Goal: Information Seeking & Learning: Learn about a topic

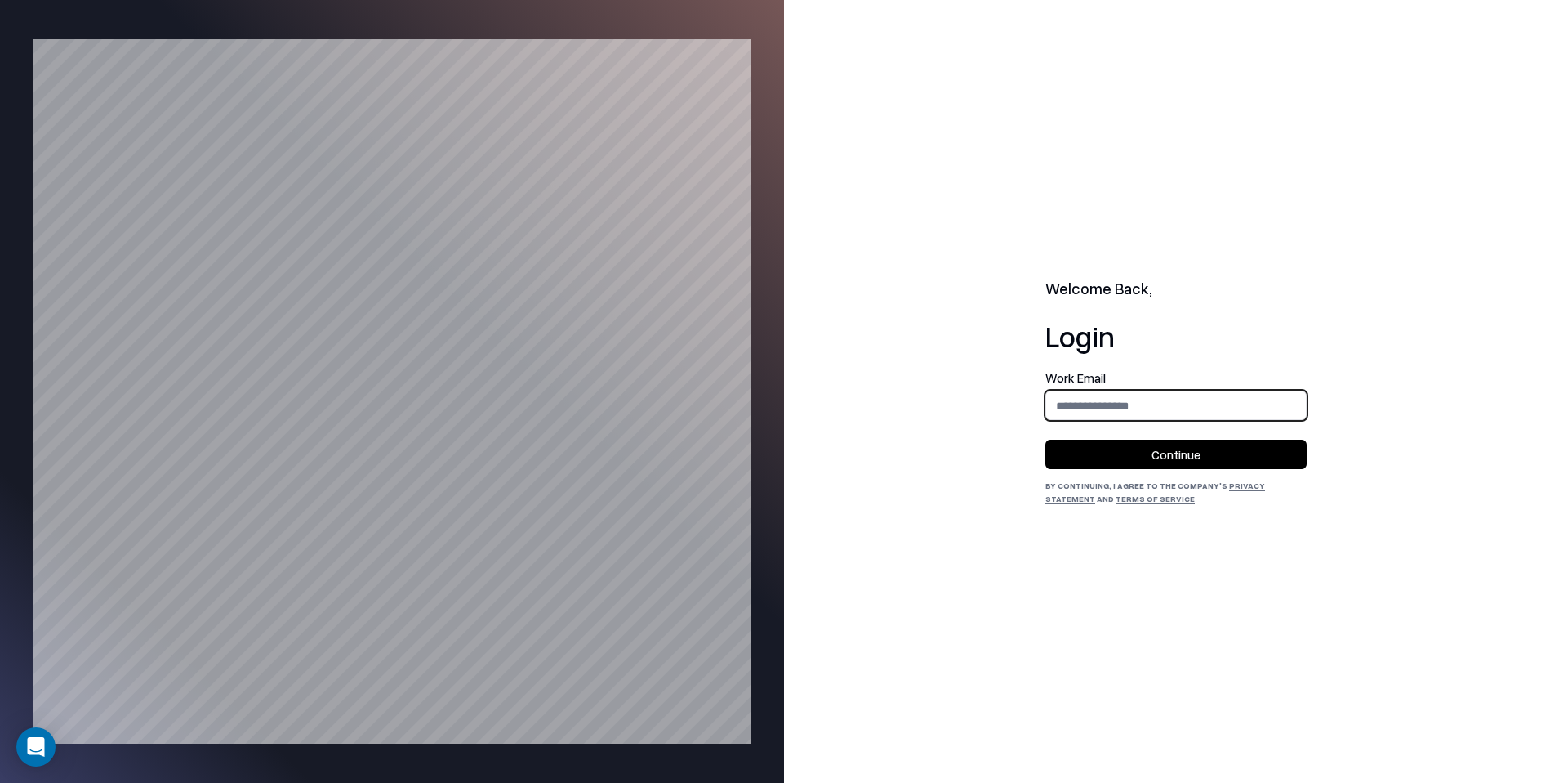
click at [1180, 417] on input "email" at bounding box center [1176, 405] width 260 height 30
type input "**********"
click at [1180, 456] on button "Continue" at bounding box center [1176, 454] width 261 height 30
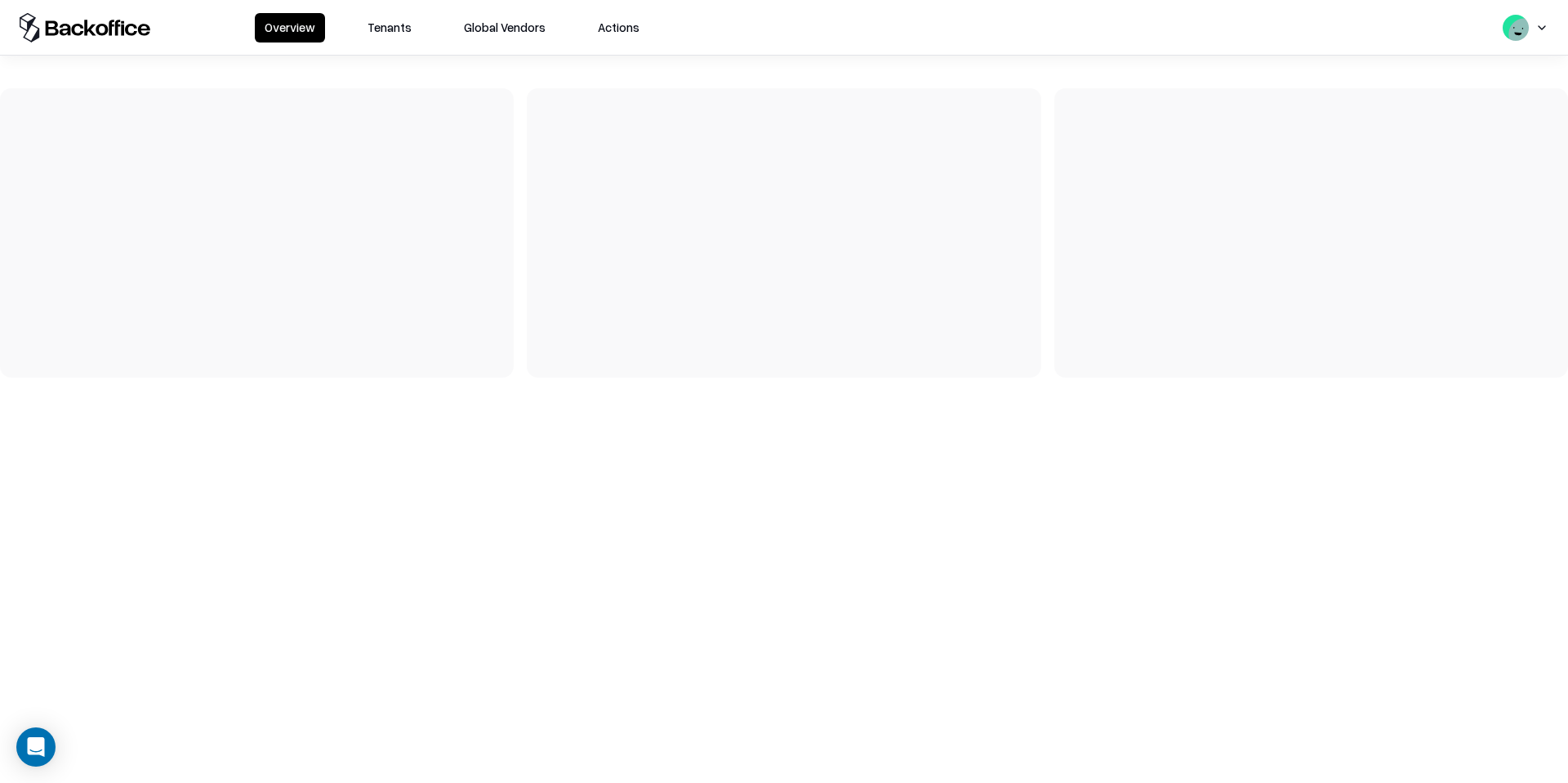
click at [381, 30] on button "Tenants" at bounding box center [389, 28] width 63 height 30
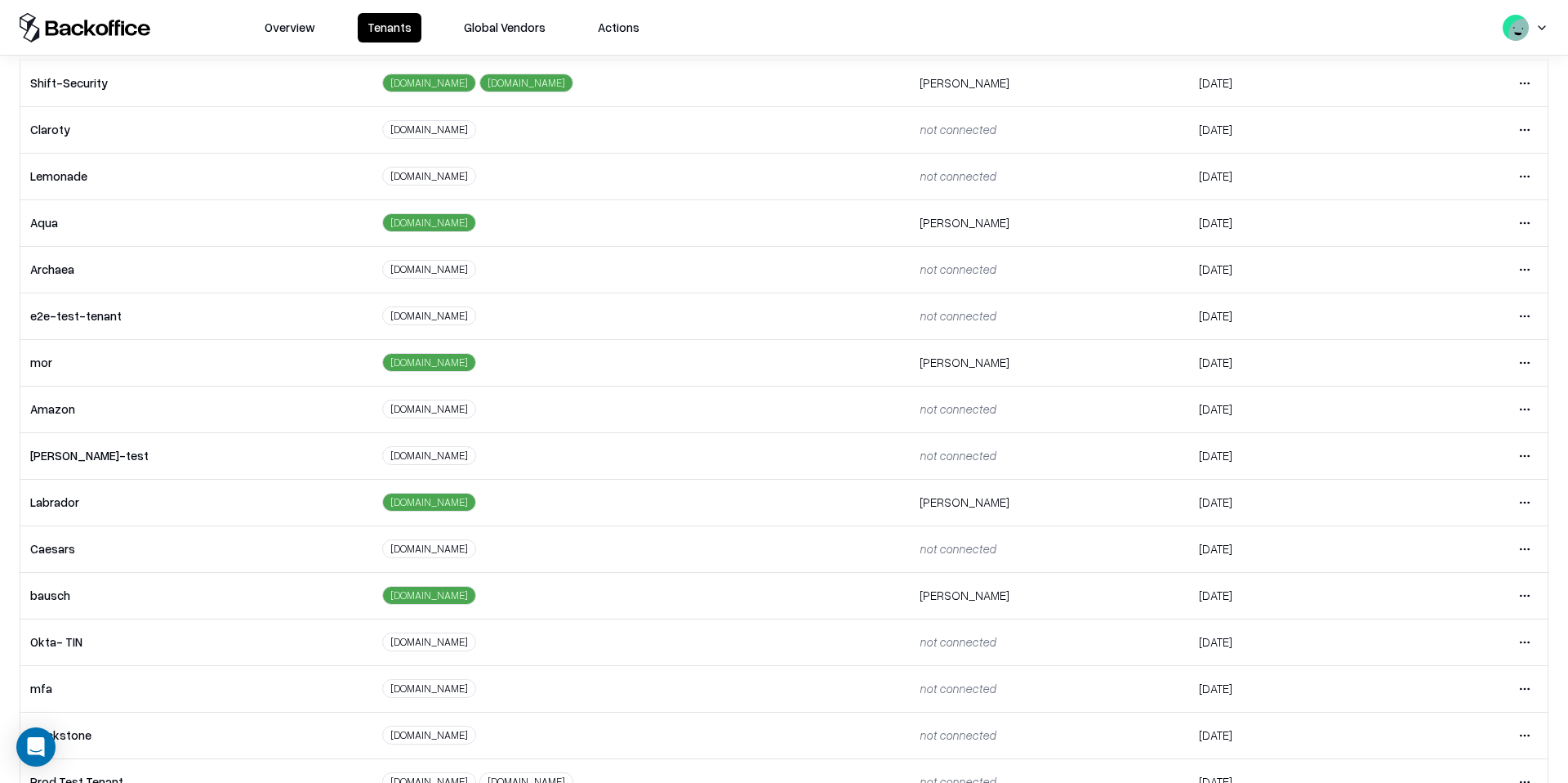
scroll to position [210, 0]
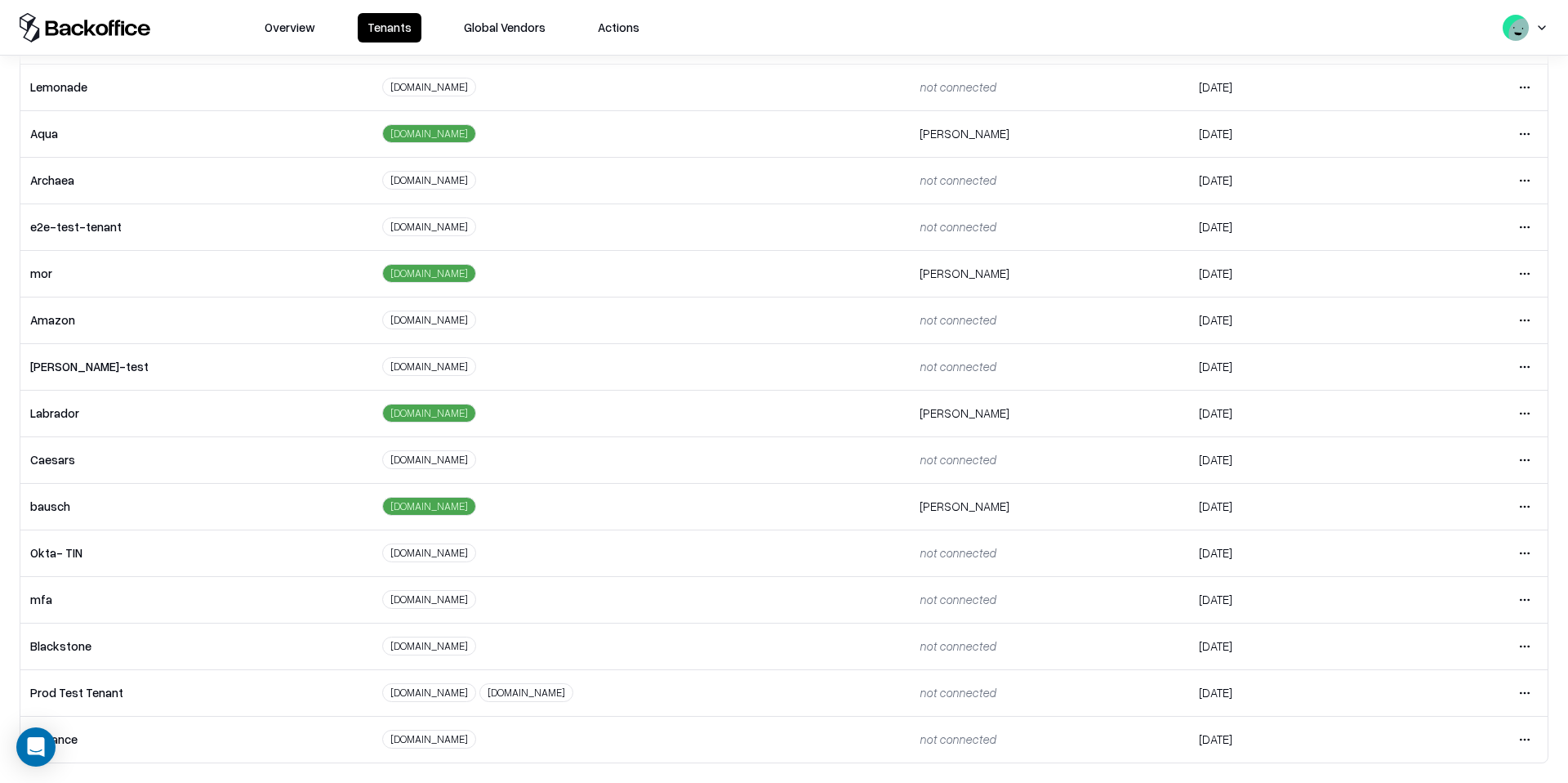
click at [1520, 498] on html "Overview Tenants Global Vendors Actions Tenants Add Tenant Tenant name Domain A…" at bounding box center [784, 392] width 1568 height 783
click at [1437, 644] on div "Login to tenant" at bounding box center [1456, 643] width 176 height 33
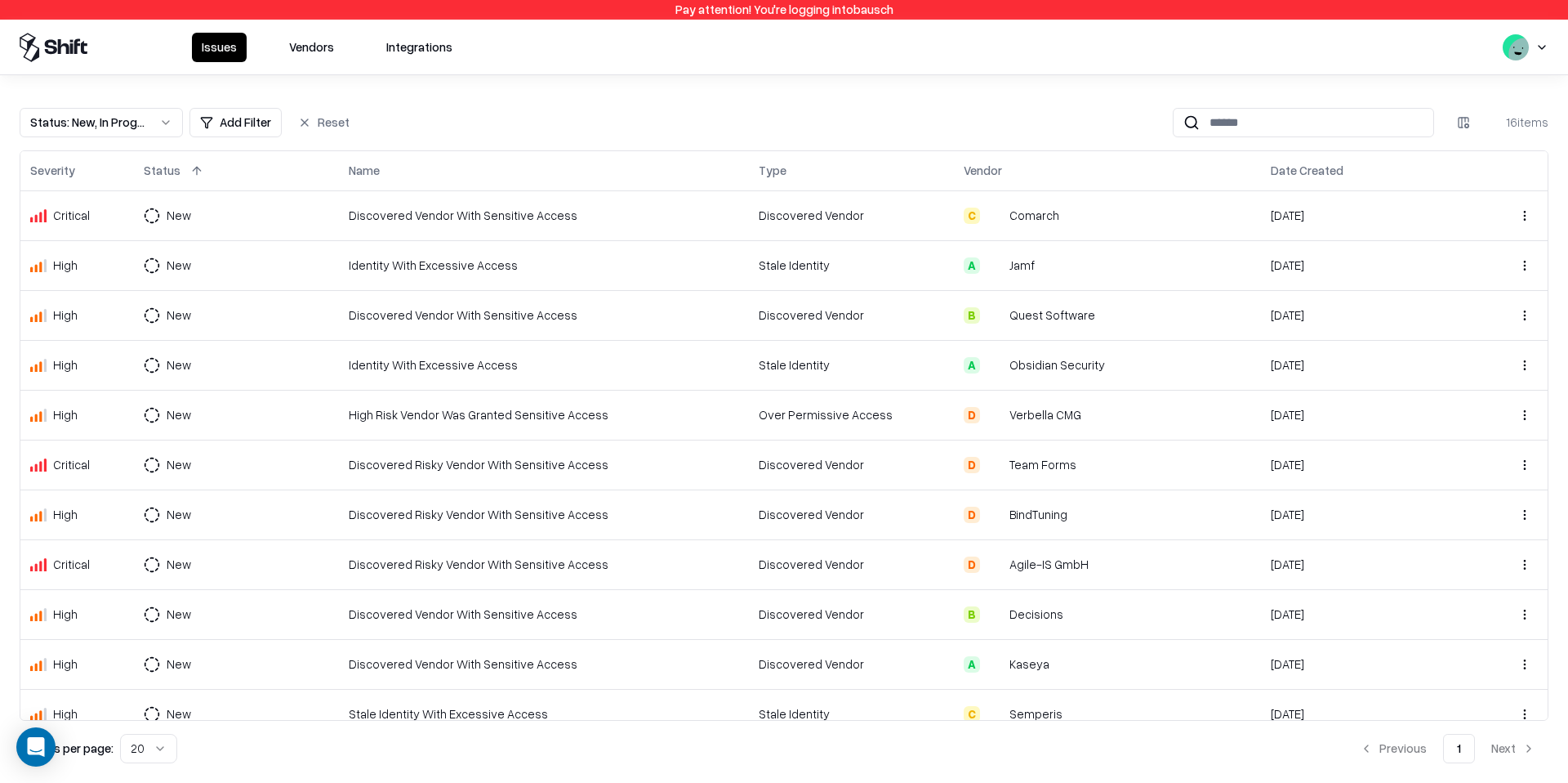
click at [307, 51] on button "Vendors" at bounding box center [311, 47] width 64 height 30
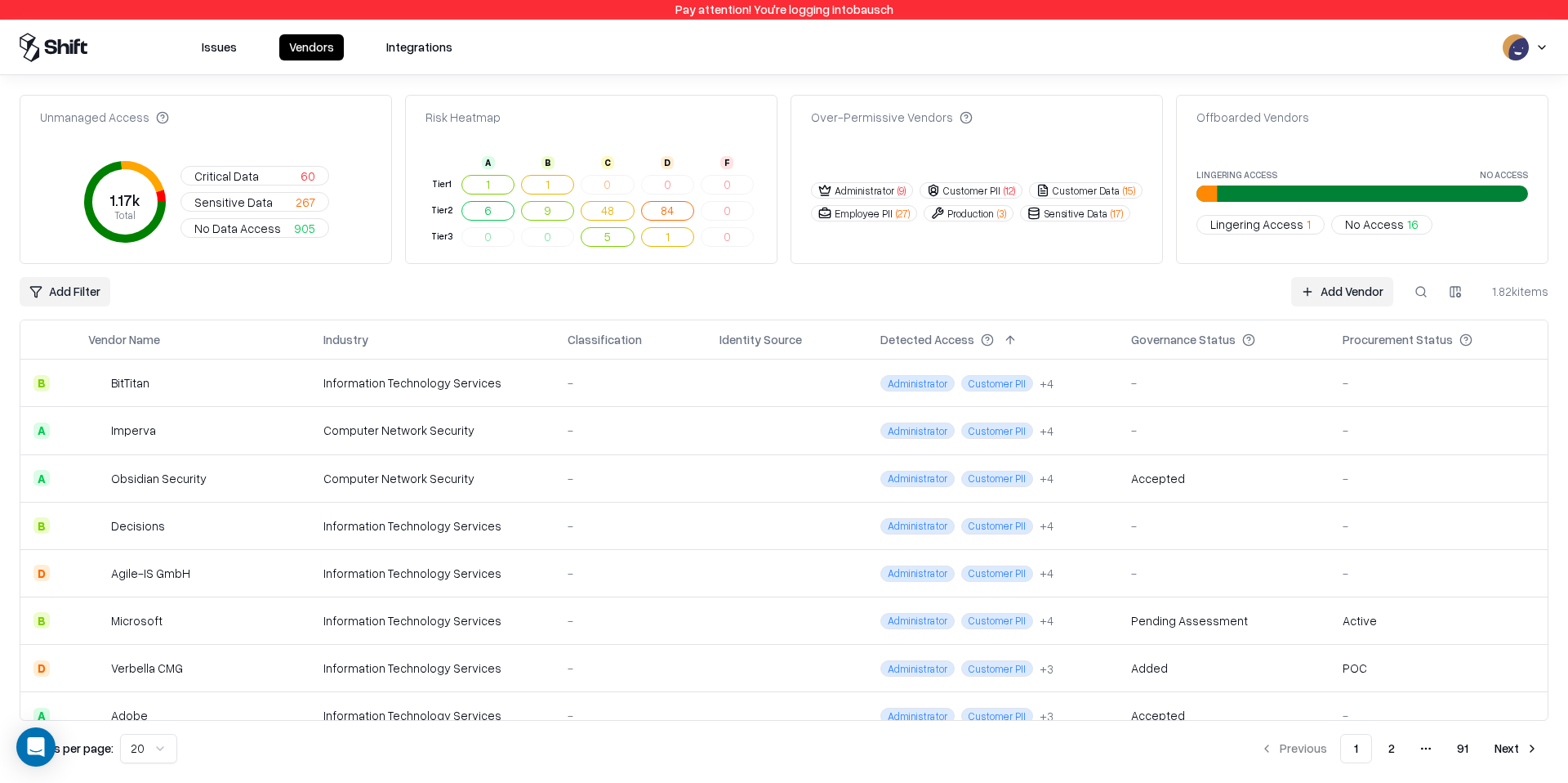
click at [1275, 225] on span "Lingering Access" at bounding box center [1257, 224] width 93 height 17
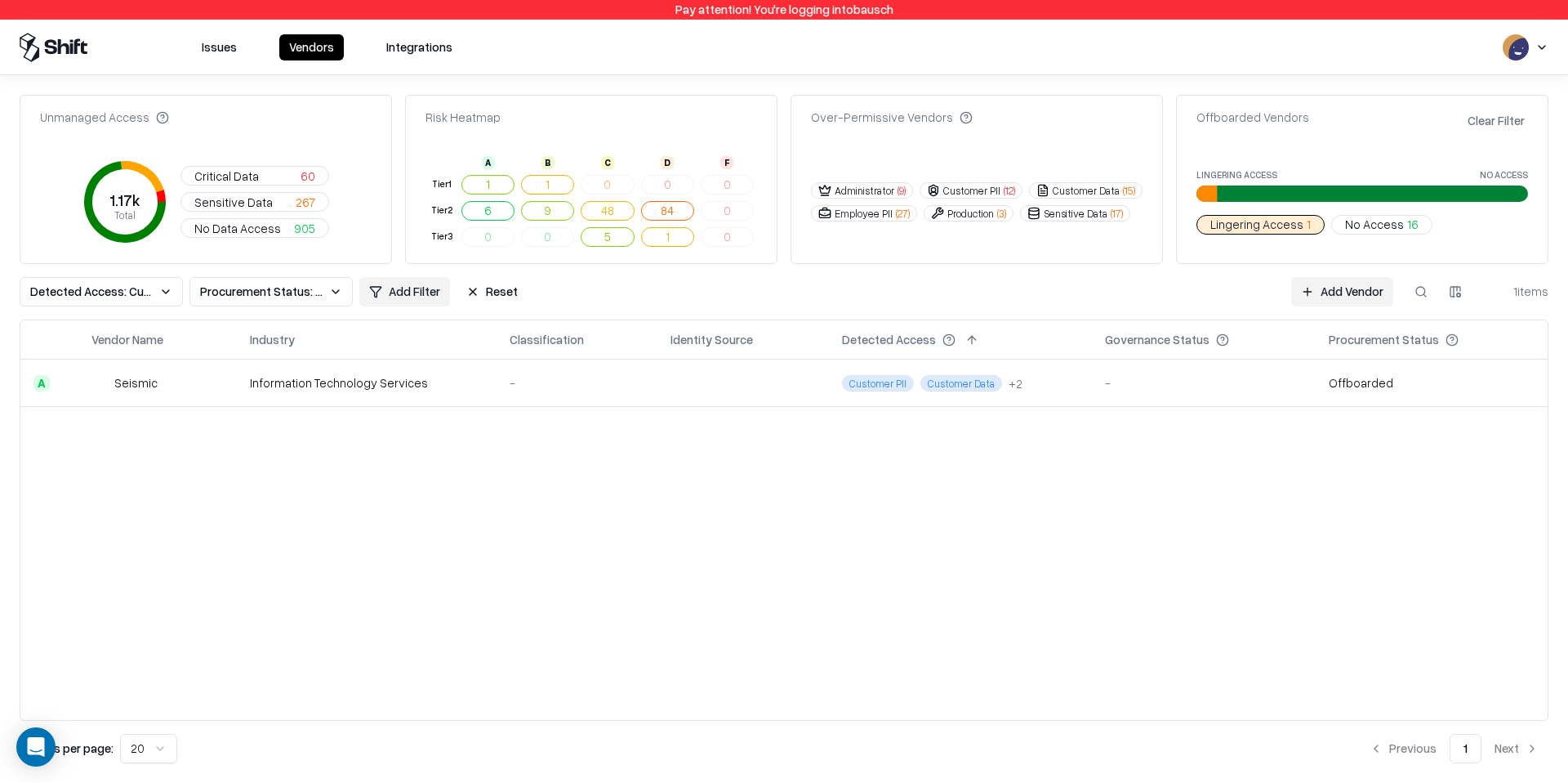
click at [1291, 230] on span "Lingering Access" at bounding box center [1257, 224] width 93 height 17
click at [1380, 230] on span "No Access" at bounding box center [1374, 224] width 59 height 17
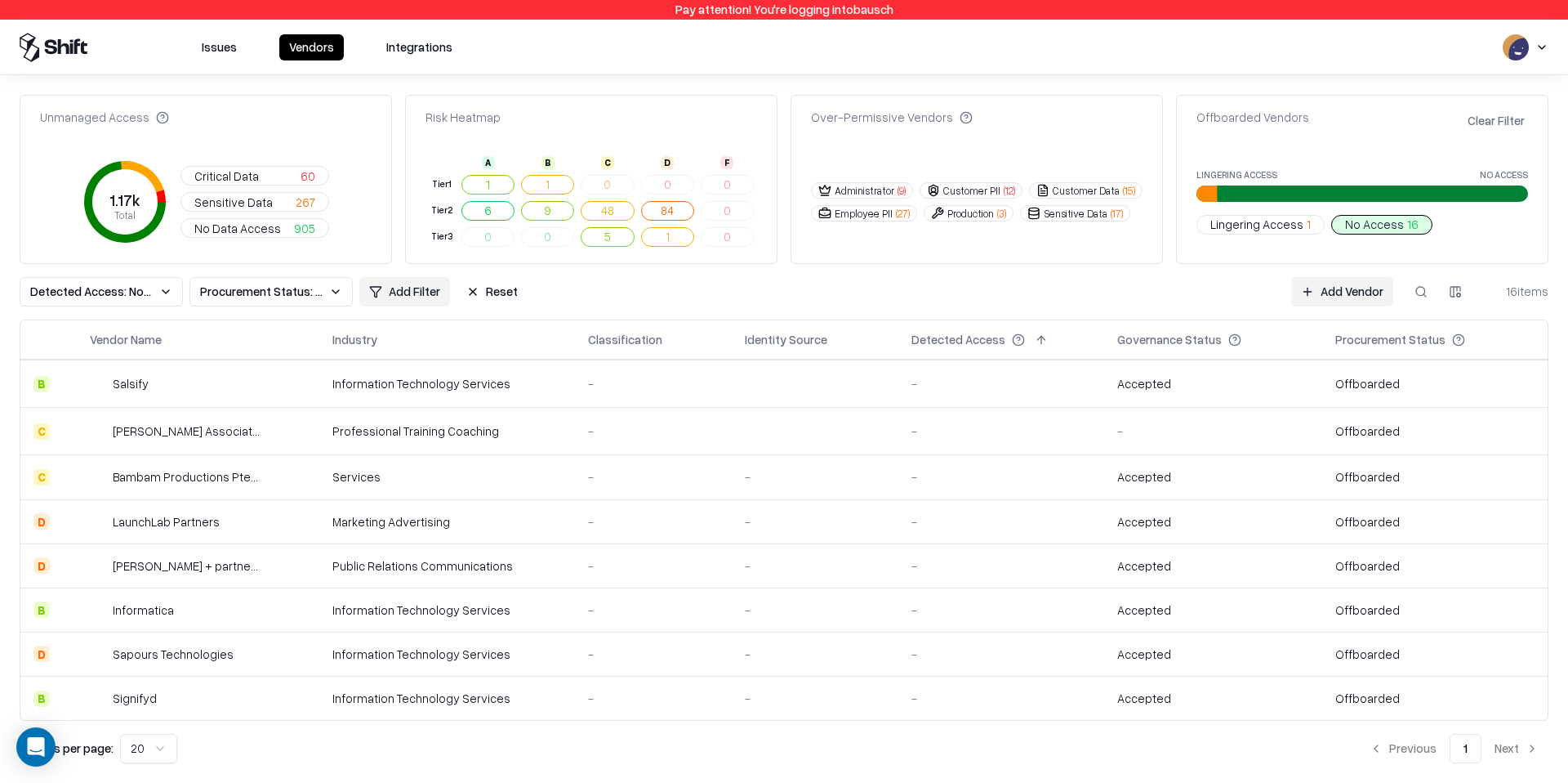
scroll to position [304, 0]
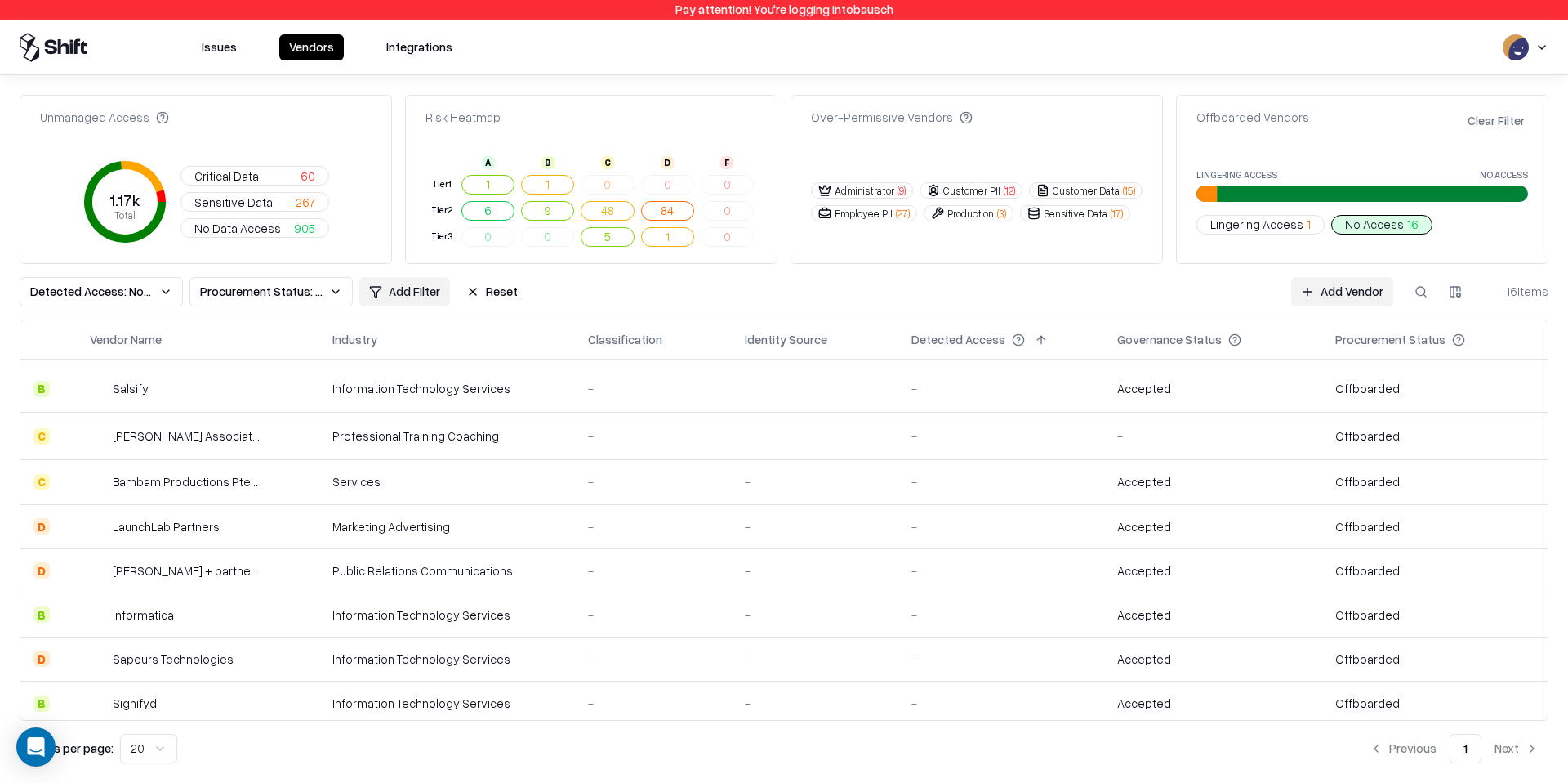
click at [838, 428] on td at bounding box center [814, 436] width 166 height 47
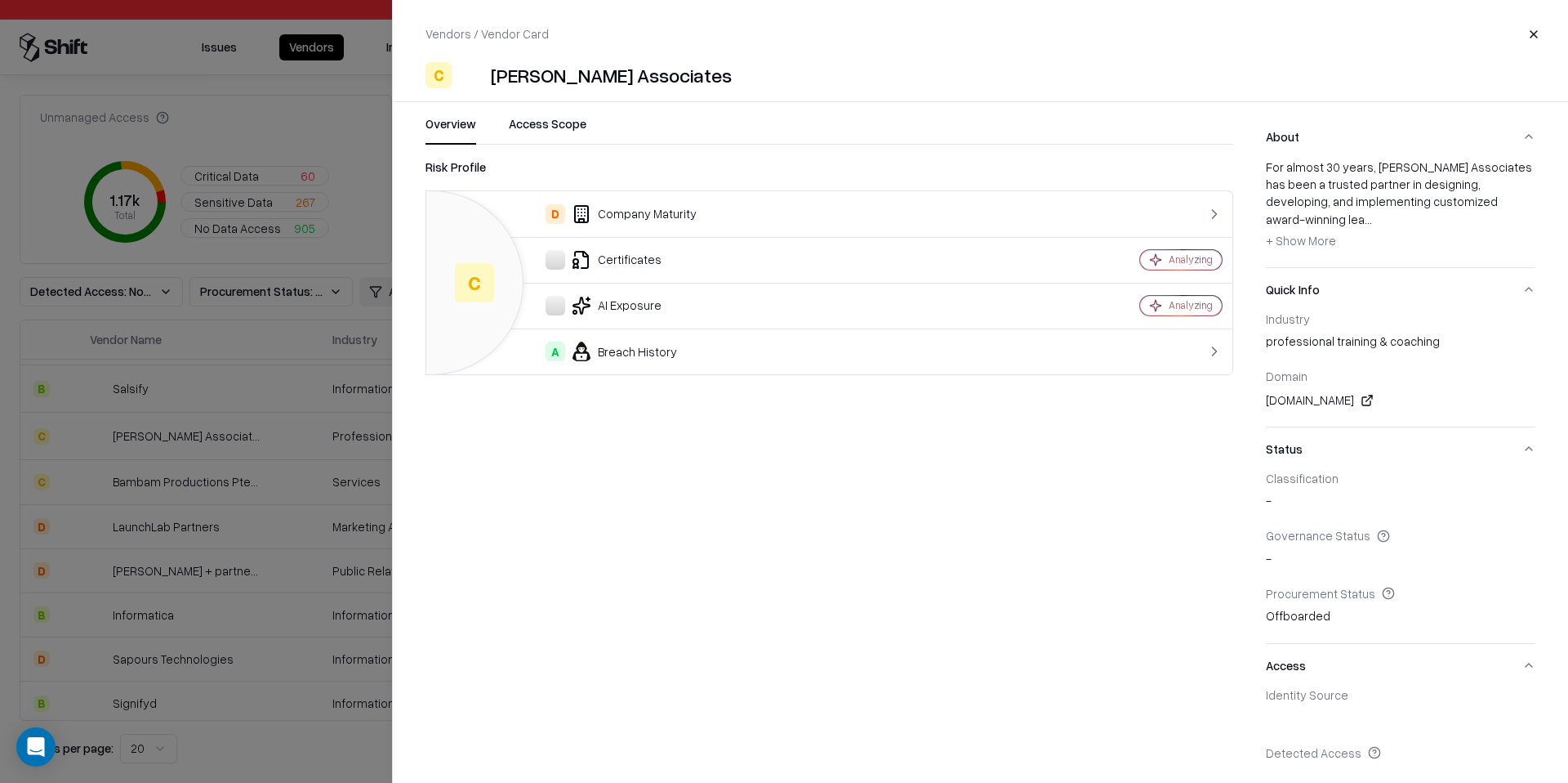
click at [546, 115] on button "Access Scope" at bounding box center [547, 130] width 78 height 30
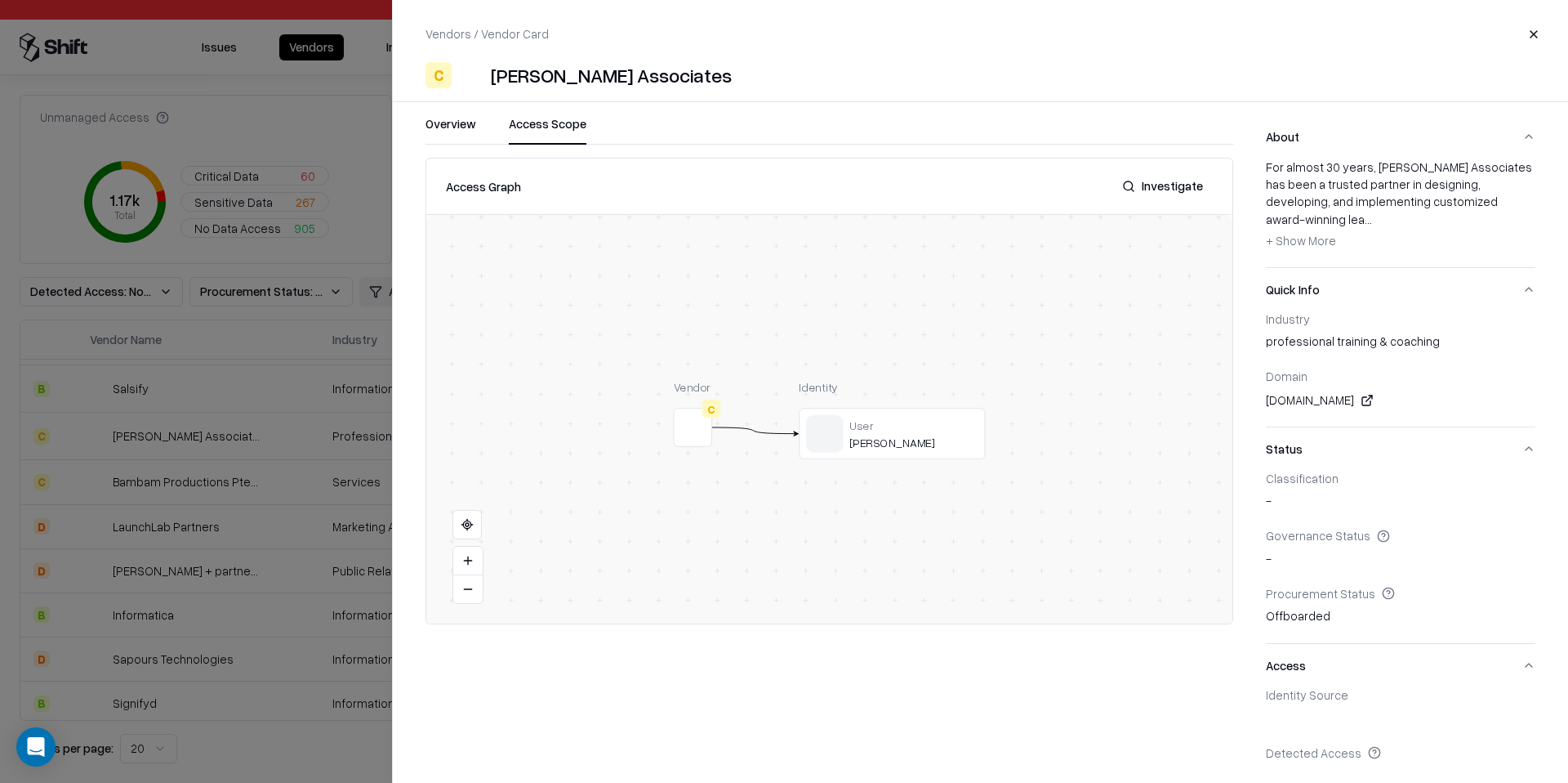
click at [1528, 37] on button "Close" at bounding box center [1533, 34] width 30 height 30
